Goal: Book appointment/travel/reservation

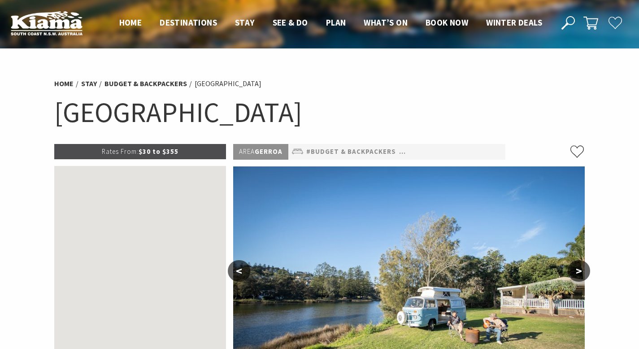
scroll to position [112, 0]
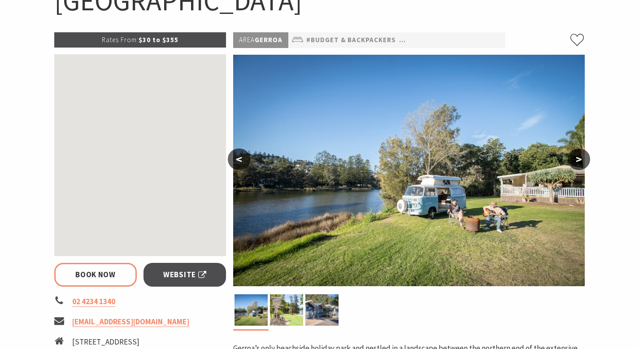
click at [579, 161] on button ">" at bounding box center [579, 159] width 22 height 22
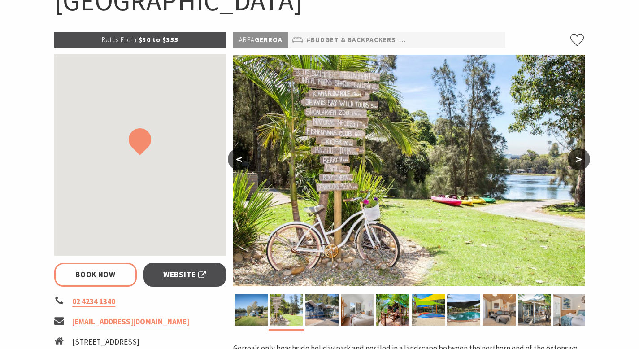
click at [565, 147] on img at bounding box center [409, 170] width 352 height 231
select select "3"
select select "2"
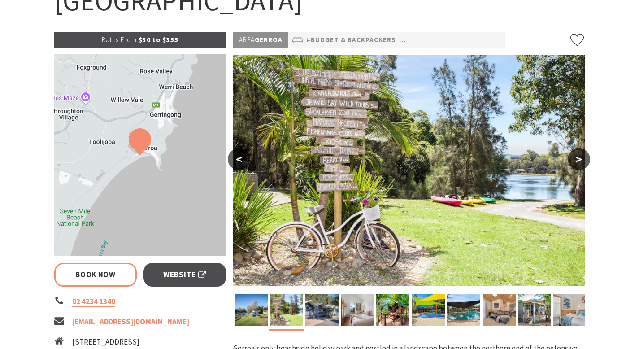
click at [579, 161] on button ">" at bounding box center [579, 159] width 22 height 22
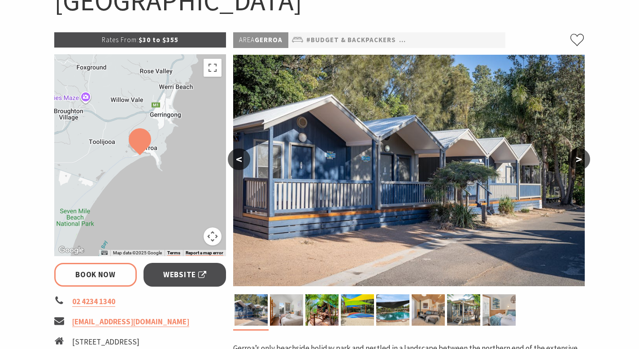
click at [579, 161] on button ">" at bounding box center [579, 159] width 22 height 22
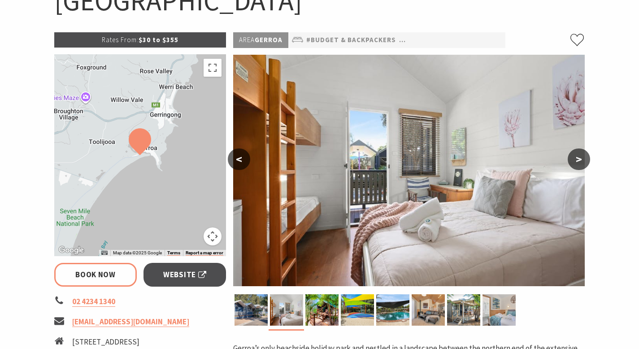
click at [579, 161] on button ">" at bounding box center [579, 159] width 22 height 22
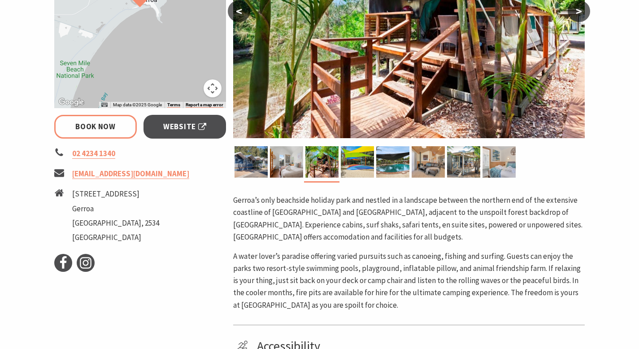
scroll to position [261, 0]
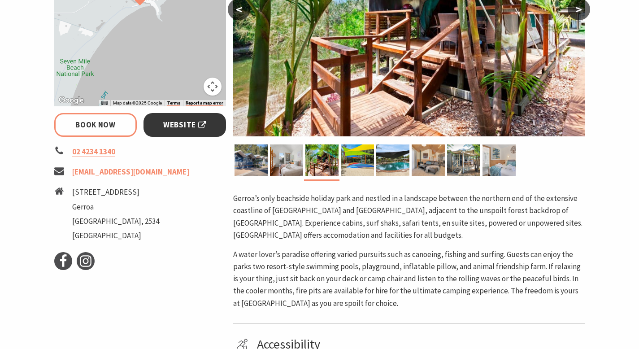
click at [178, 131] on link "Website" at bounding box center [184, 125] width 83 height 24
select select "3"
